Goal: Transaction & Acquisition: Purchase product/service

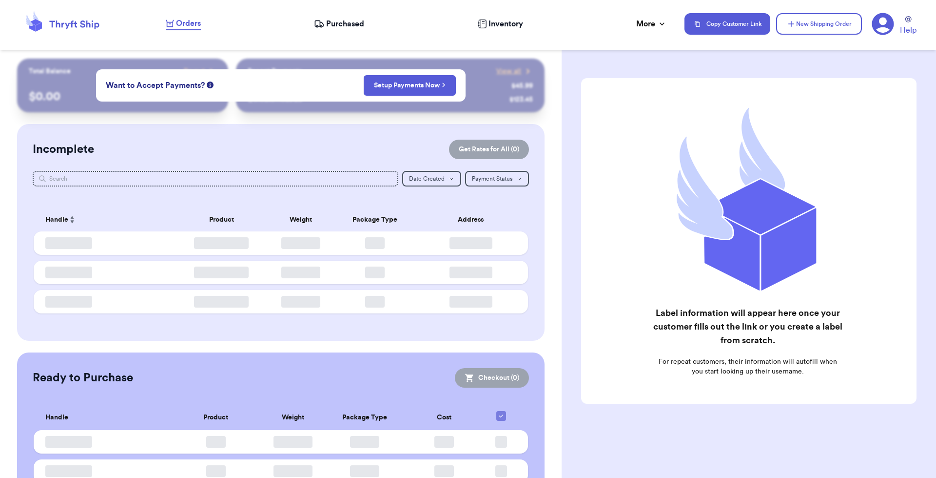
checkbox input "false"
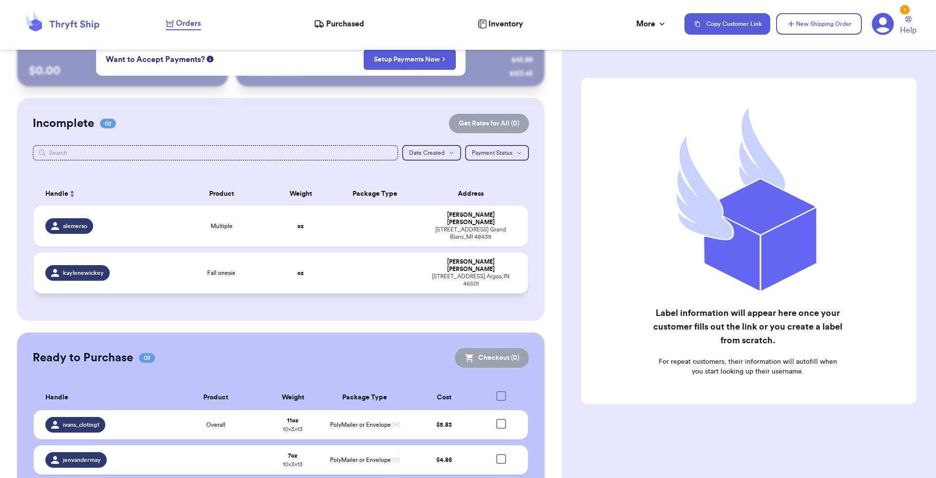
scroll to position [40, 0]
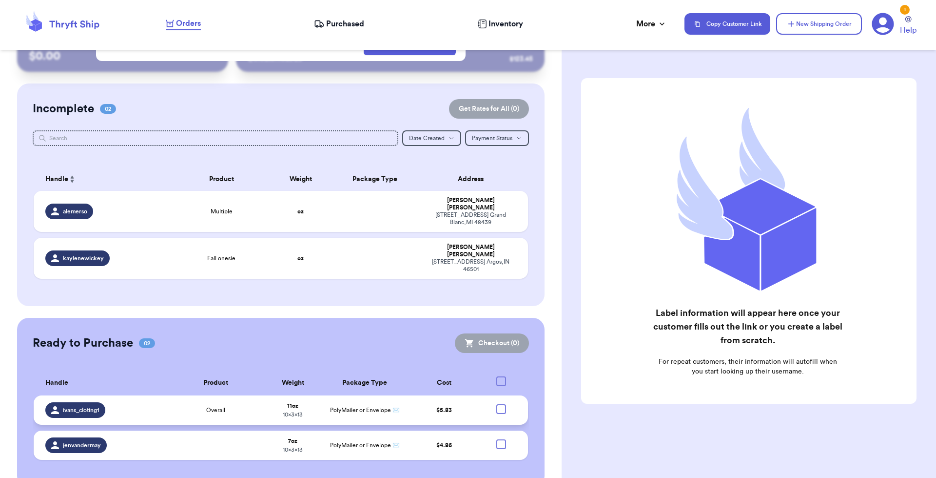
click at [497, 404] on div at bounding box center [502, 409] width 10 height 10
click at [501, 403] on input "checkbox" at bounding box center [501, 403] width 0 height 0
checkbox input "true"
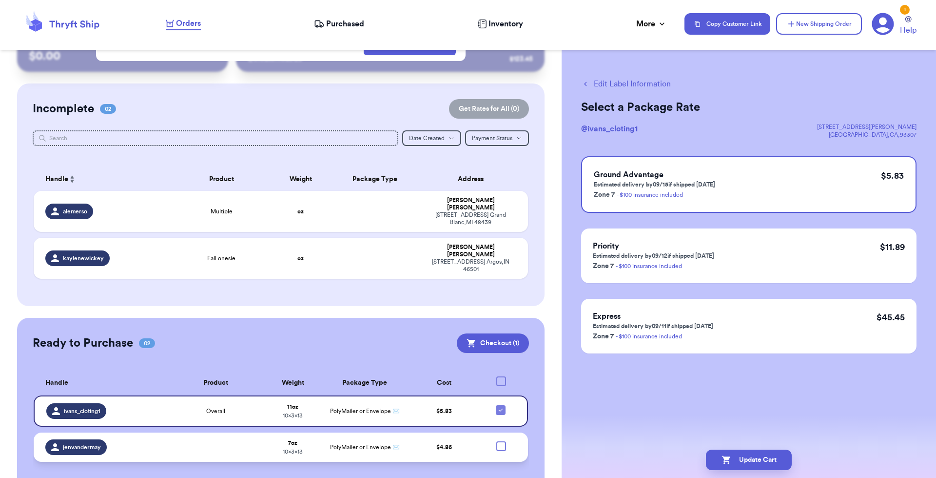
click at [498, 441] on div at bounding box center [502, 446] width 10 height 10
click at [501, 440] on input "checkbox" at bounding box center [501, 440] width 0 height 0
checkbox input "true"
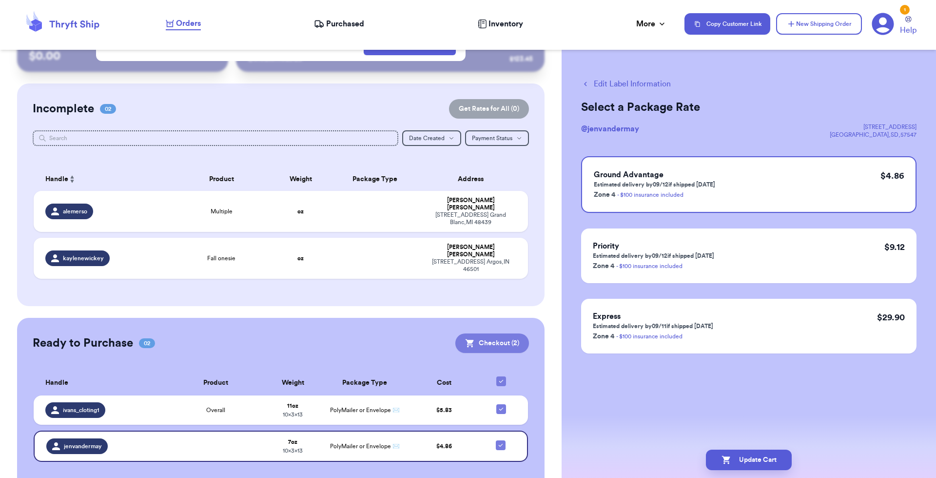
click at [485, 333] on button "Checkout ( 2 )" at bounding box center [493, 343] width 74 height 20
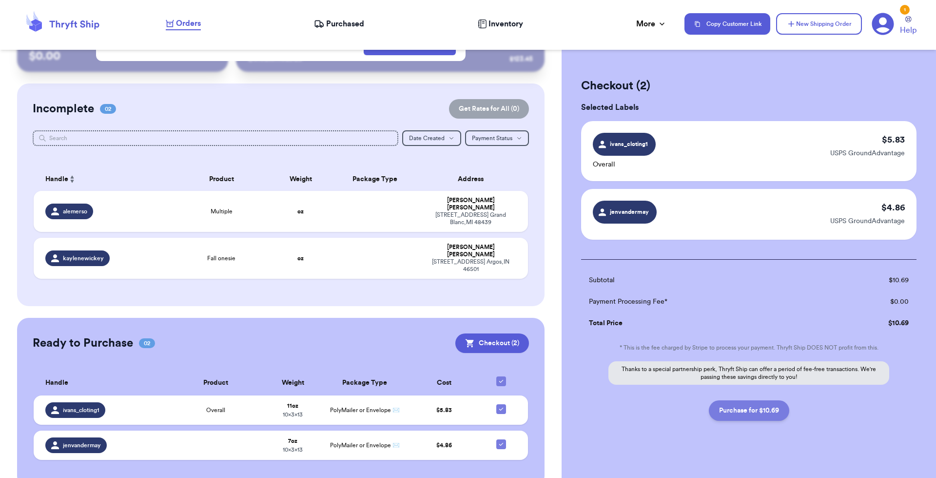
click at [754, 410] on button "Purchase for $10.69" at bounding box center [749, 410] width 80 height 20
checkbox input "false"
checkbox input "true"
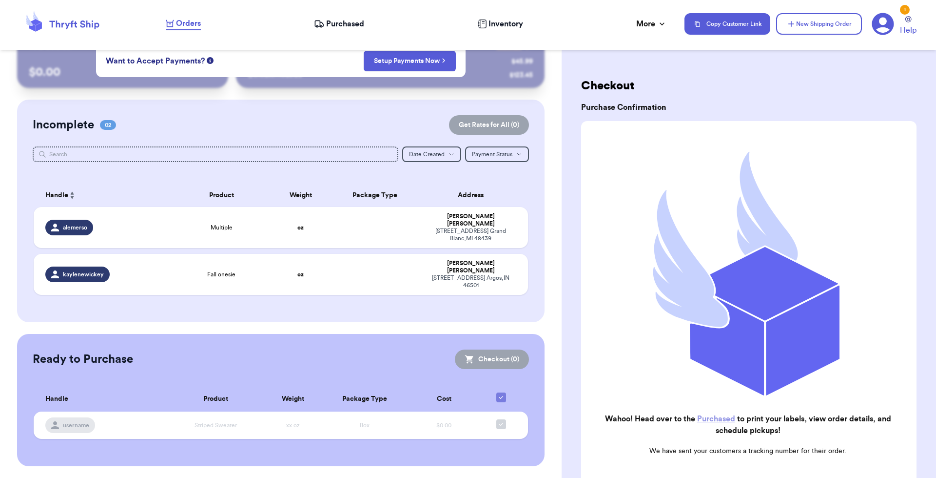
scroll to position [3, 0]
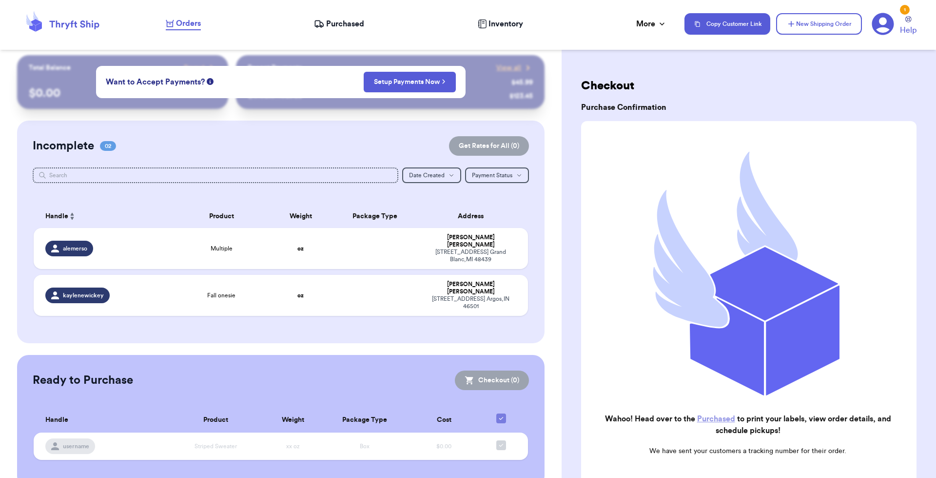
click at [336, 23] on span "Purchased" at bounding box center [345, 24] width 38 height 12
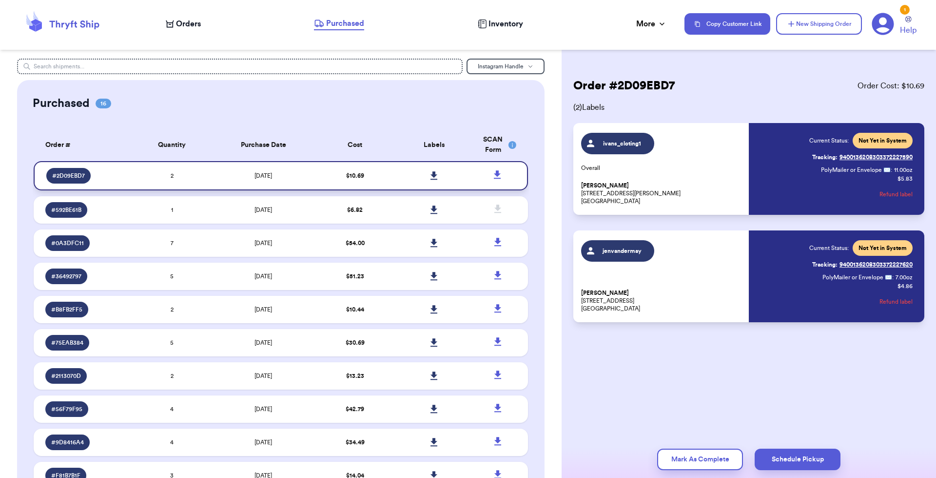
click at [431, 179] on icon at bounding box center [434, 175] width 7 height 8
